Goal: Find contact information: Find contact information

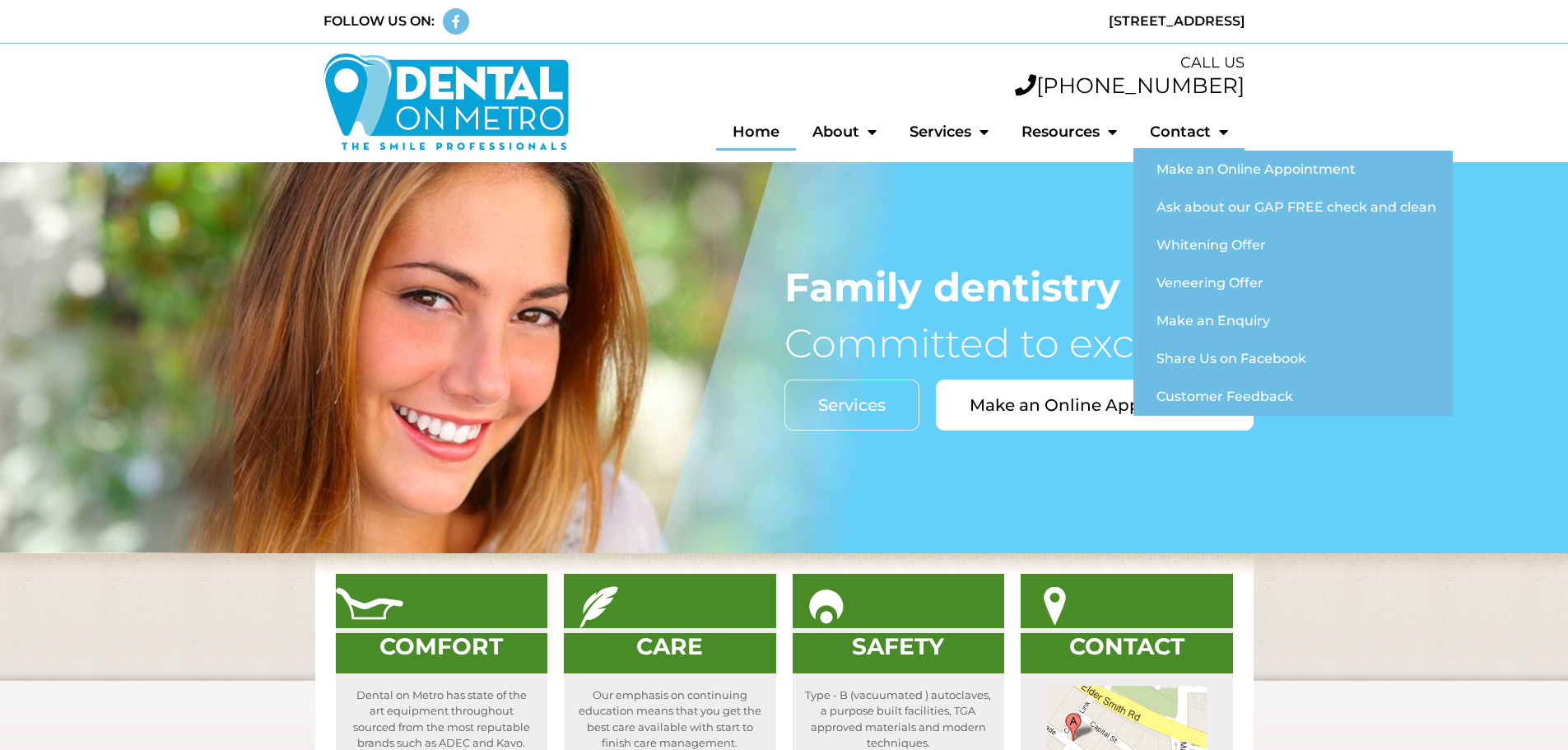
click at [1208, 135] on link "Contact" at bounding box center [1189, 132] width 111 height 38
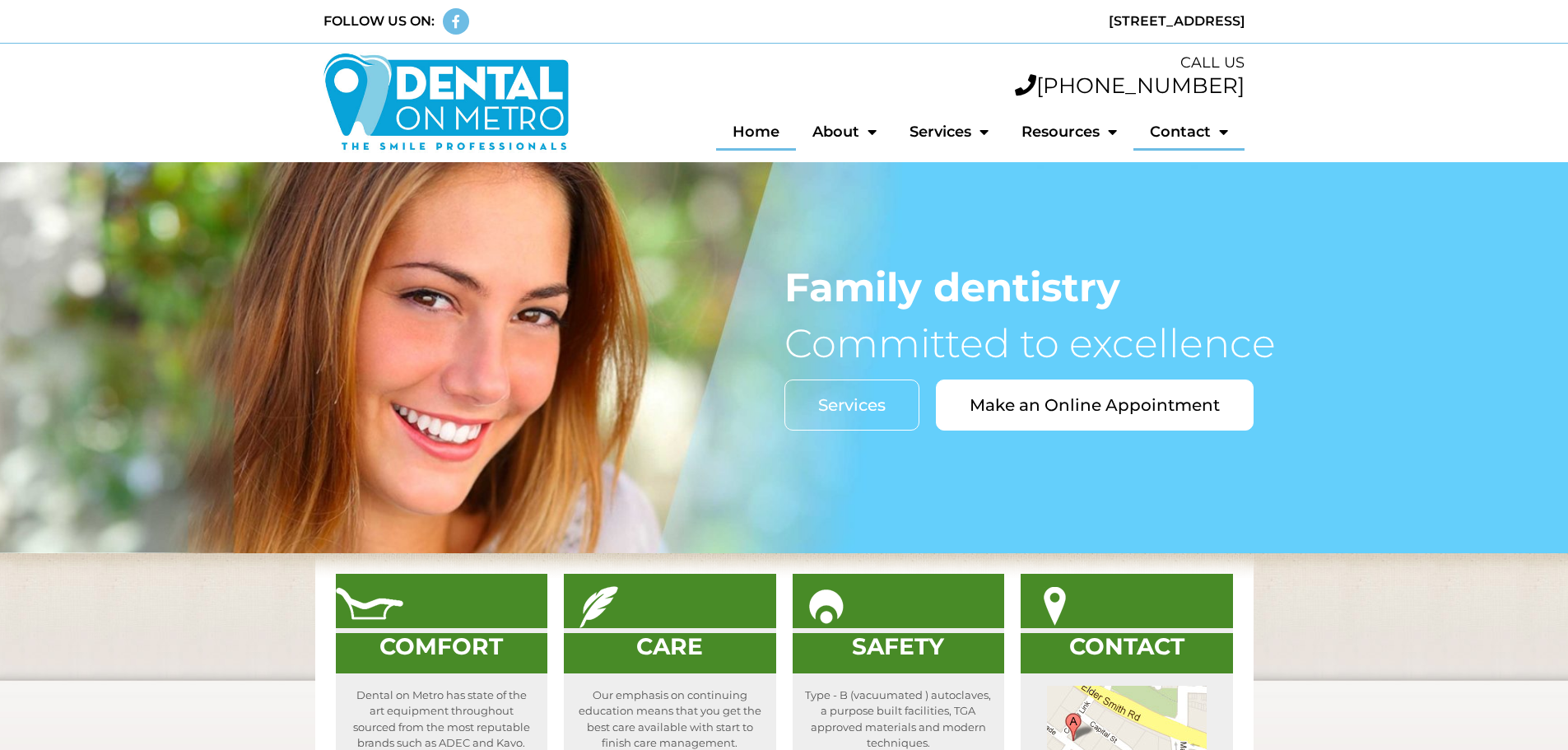
click at [1208, 135] on link "Contact" at bounding box center [1189, 132] width 111 height 38
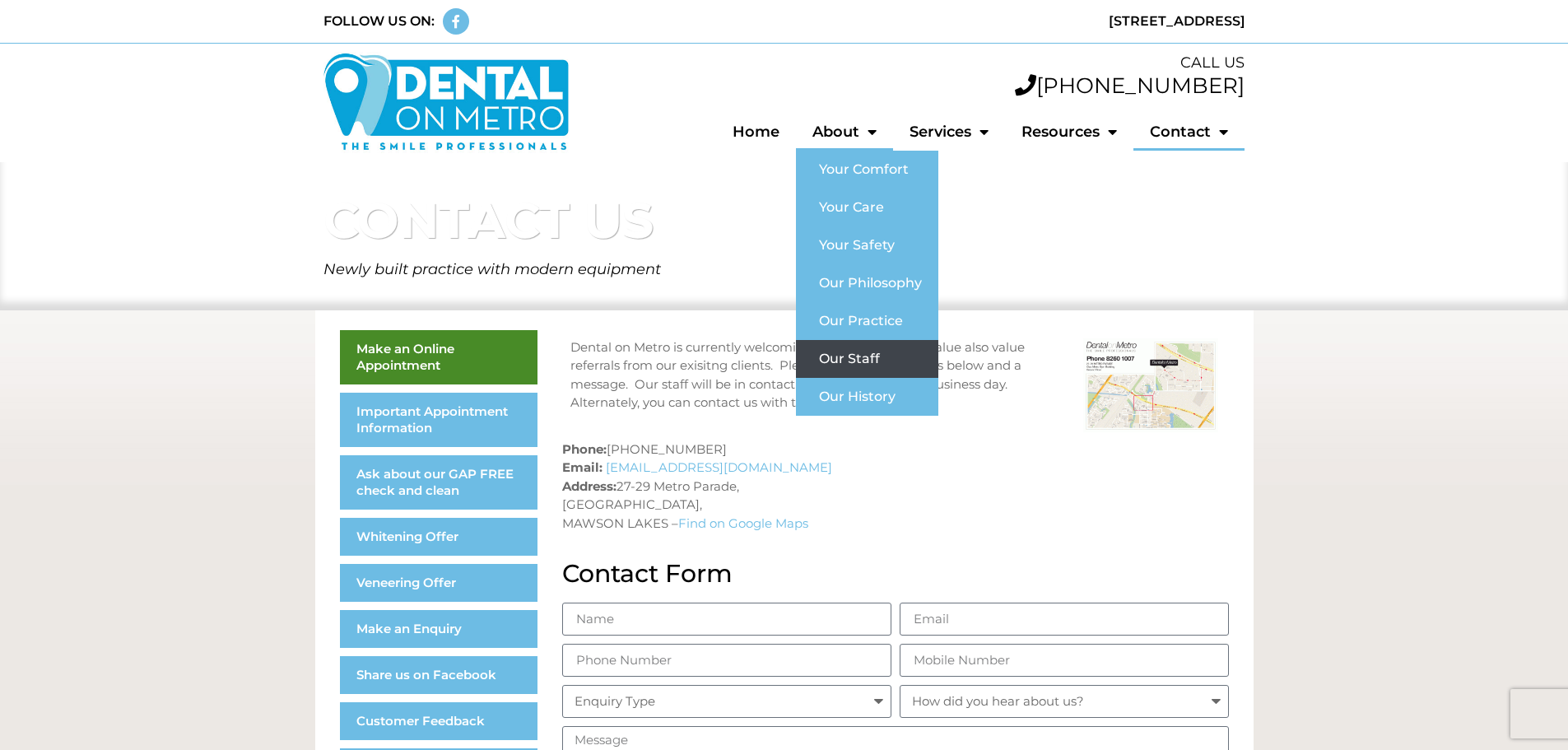
click at [856, 354] on link "Our Staff" at bounding box center [867, 358] width 142 height 38
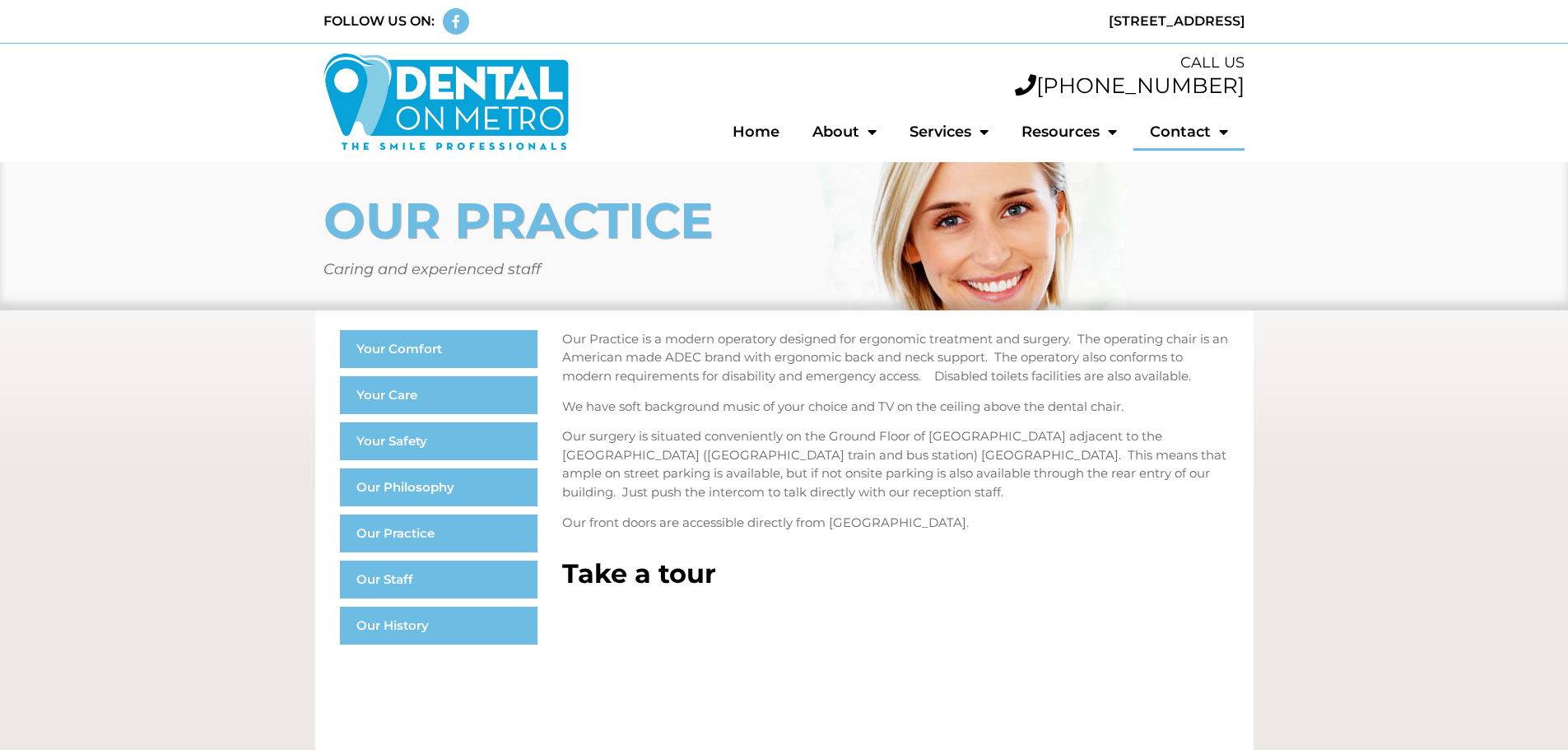
click at [1191, 135] on link "Contact" at bounding box center [1189, 132] width 111 height 38
click at [1197, 140] on link "Contact" at bounding box center [1189, 132] width 111 height 38
